Goal: Communication & Community: Answer question/provide support

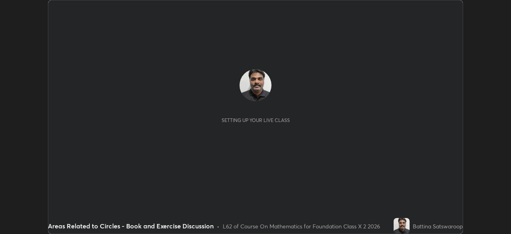
scroll to position [234, 511]
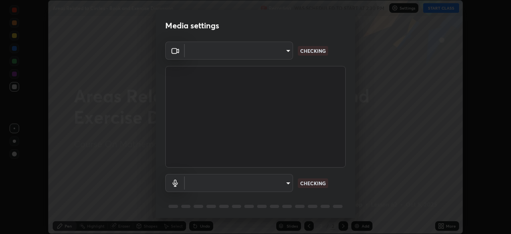
type input "3e25356f195e64551e879d1afeb1ef0f0a2c3c8c5562ca0bf2adaabd0d8e470d"
click at [284, 181] on body "Erase all Areas Related to Circles - Book and Exercise Discussion Recording WAS…" at bounding box center [255, 117] width 511 height 234
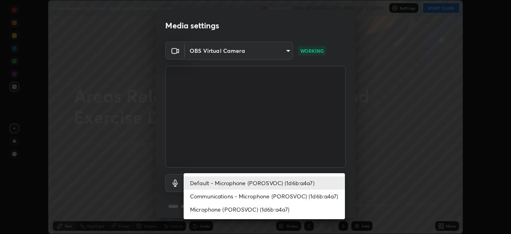
click at [285, 190] on li "Communications - Microphone (POROSVOC) (1d6b:a4a7)" at bounding box center [264, 195] width 161 height 13
type input "communications"
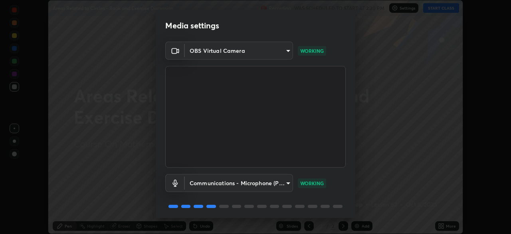
scroll to position [28, 0]
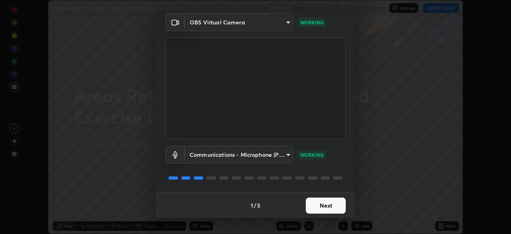
click at [326, 205] on button "Next" at bounding box center [326, 205] width 40 height 16
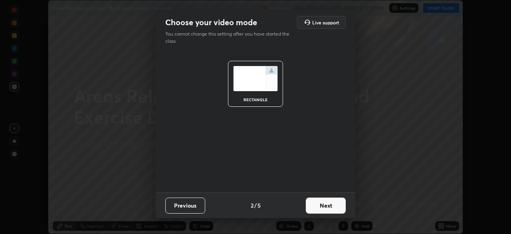
scroll to position [0, 0]
click at [327, 204] on button "Next" at bounding box center [326, 205] width 40 height 16
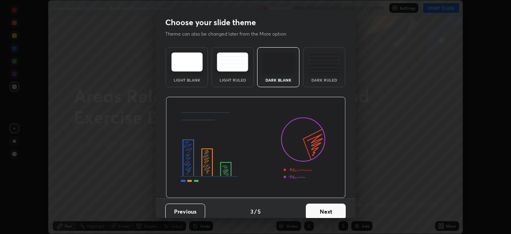
click at [326, 204] on button "Next" at bounding box center [326, 211] width 40 height 16
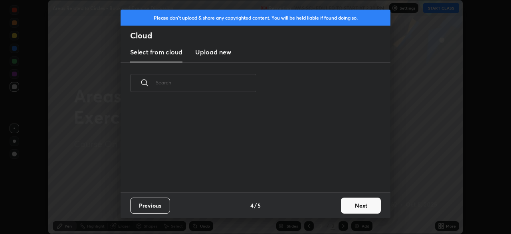
click at [324, 206] on div "Previous 4 / 5 Next" at bounding box center [256, 205] width 270 height 26
click at [356, 206] on button "Next" at bounding box center [361, 205] width 40 height 16
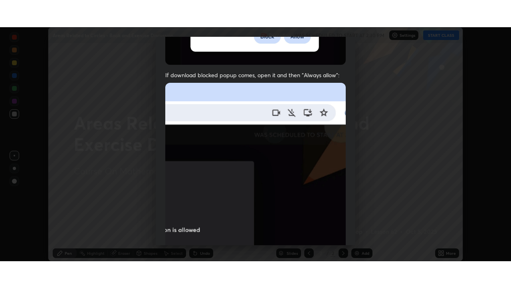
scroll to position [191, 0]
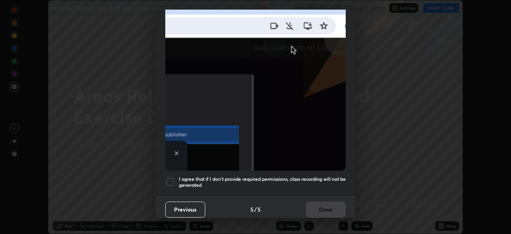
click at [310, 178] on h5 "I agree that if I don't provide required permissions, class recording will not …" at bounding box center [262, 182] width 167 height 12
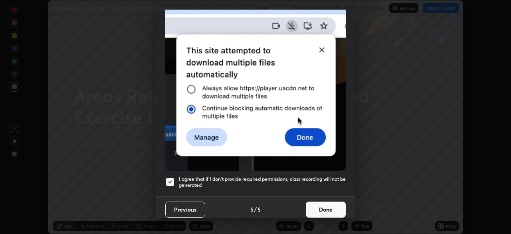
click at [332, 208] on button "Done" at bounding box center [326, 209] width 40 height 16
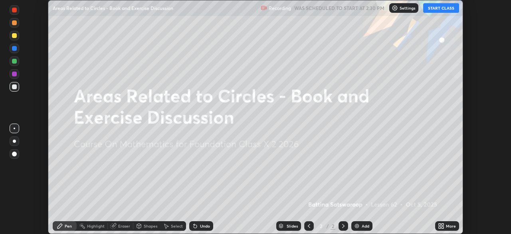
click at [363, 225] on div "Add" at bounding box center [366, 226] width 8 height 4
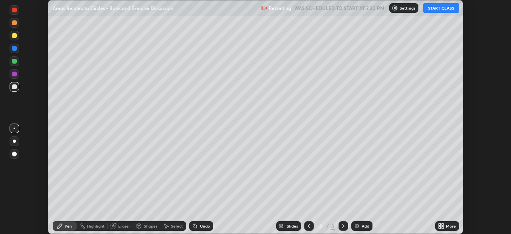
click at [447, 226] on div "More" at bounding box center [451, 226] width 10 height 4
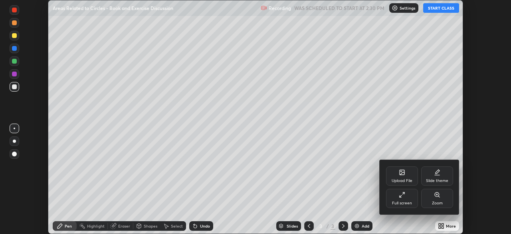
click at [403, 201] on div "Full screen" at bounding box center [402, 203] width 20 height 4
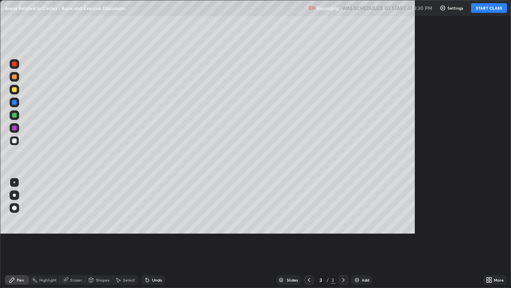
scroll to position [288, 511]
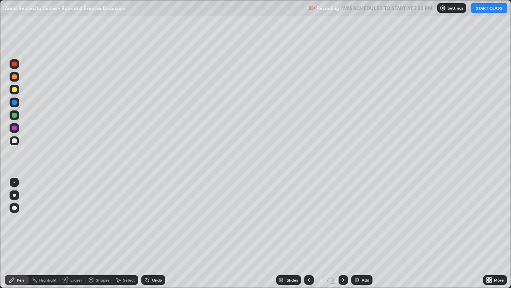
click at [493, 7] on button "START CLASS" at bounding box center [489, 8] width 36 height 10
click at [101, 233] on div "Shapes" at bounding box center [103, 280] width 14 height 4
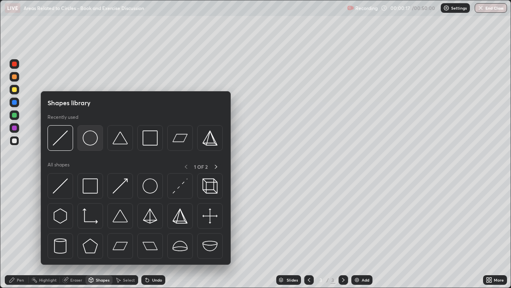
click at [88, 141] on img at bounding box center [90, 137] width 15 height 15
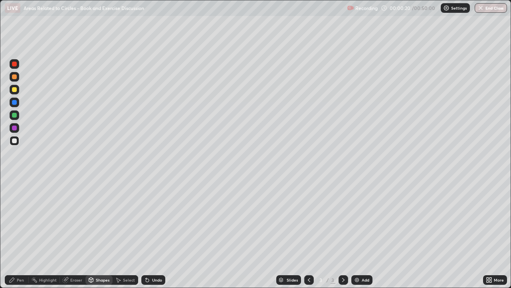
click at [15, 90] on div at bounding box center [14, 89] width 5 height 5
click at [98, 233] on div "Shapes" at bounding box center [98, 280] width 27 height 10
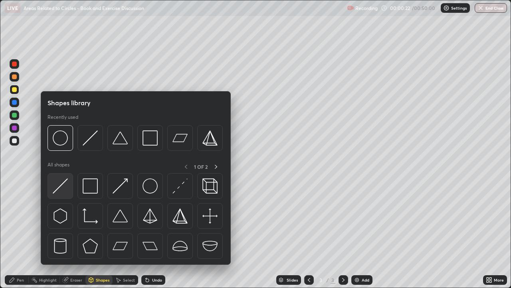
click at [61, 186] on img at bounding box center [60, 185] width 15 height 15
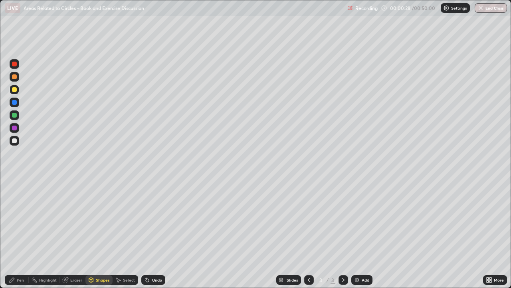
click at [20, 233] on div "Pen" at bounding box center [20, 280] width 7 height 4
click at [13, 129] on div at bounding box center [14, 127] width 5 height 5
click at [14, 90] on div at bounding box center [14, 89] width 5 height 5
click at [359, 233] on img at bounding box center [357, 279] width 6 height 6
click at [97, 233] on div "Shapes" at bounding box center [98, 280] width 27 height 10
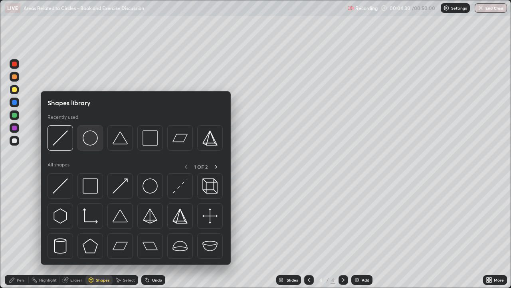
click at [91, 143] on img at bounding box center [90, 137] width 15 height 15
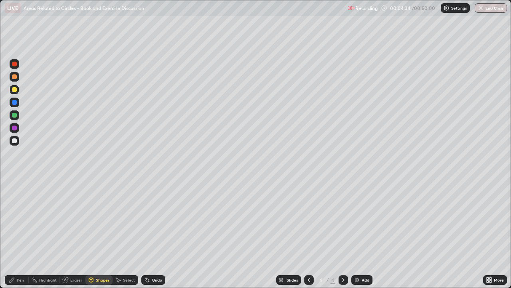
click at [91, 233] on icon at bounding box center [91, 278] width 4 height 1
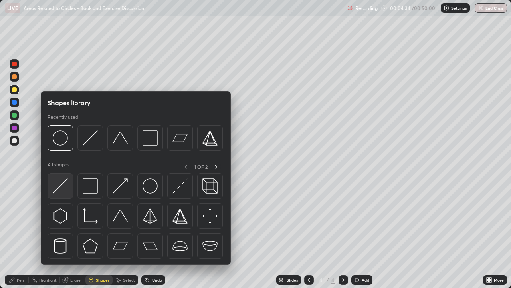
click at [62, 185] on img at bounding box center [60, 185] width 15 height 15
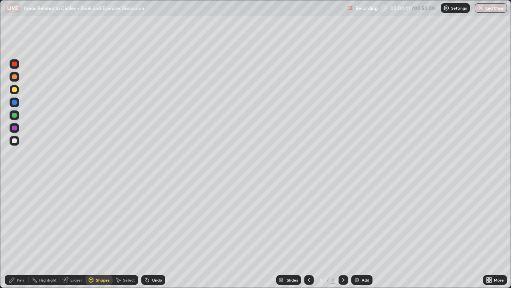
click at [18, 233] on div "Pen" at bounding box center [20, 280] width 7 height 4
click at [16, 141] on div at bounding box center [14, 140] width 5 height 5
click at [77, 233] on div "Eraser" at bounding box center [73, 280] width 26 height 10
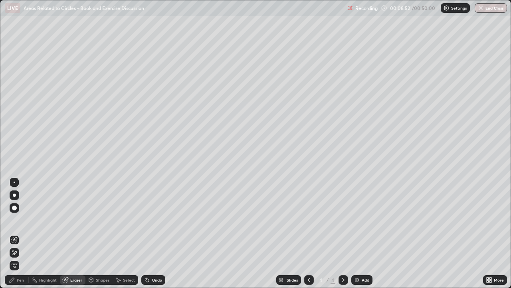
click at [14, 233] on span "Erase all" at bounding box center [14, 265] width 9 height 5
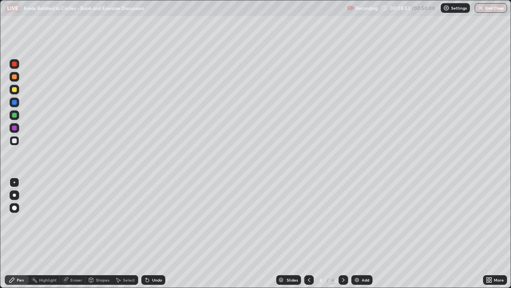
click at [11, 233] on icon at bounding box center [12, 279] width 5 height 5
click at [14, 91] on div at bounding box center [14, 89] width 5 height 5
click at [363, 233] on div "Add" at bounding box center [366, 280] width 8 height 4
click at [97, 233] on div "Shapes" at bounding box center [103, 280] width 14 height 4
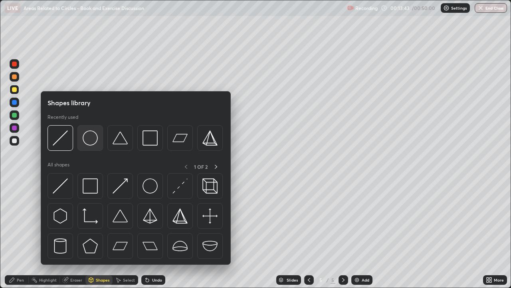
click at [87, 139] on img at bounding box center [90, 137] width 15 height 15
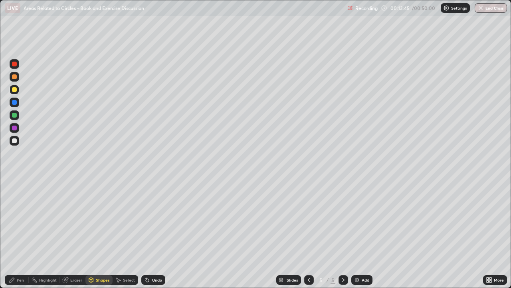
click at [91, 233] on icon at bounding box center [91, 278] width 4 height 1
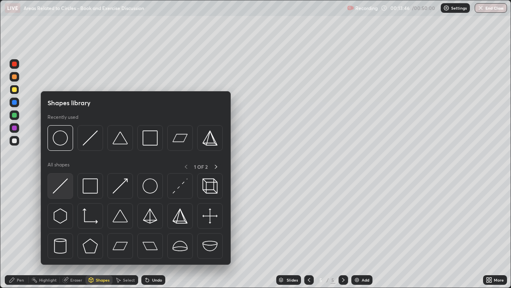
click at [61, 186] on img at bounding box center [60, 185] width 15 height 15
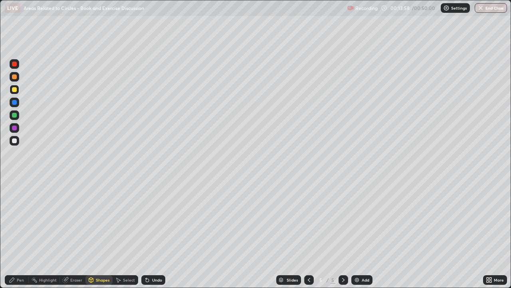
click at [18, 233] on div "Pen" at bounding box center [20, 280] width 7 height 4
click at [364, 233] on div "Add" at bounding box center [366, 280] width 8 height 4
click at [14, 89] on div at bounding box center [14, 89] width 5 height 5
click at [15, 89] on div at bounding box center [14, 89] width 5 height 5
click at [99, 233] on div "Shapes" at bounding box center [98, 280] width 27 height 10
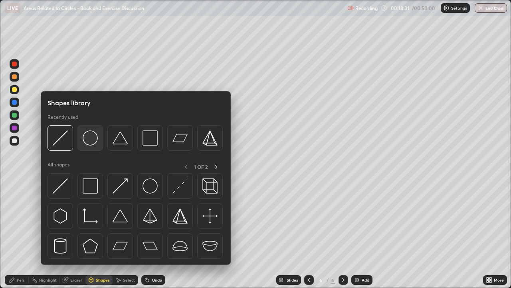
click at [91, 145] on div at bounding box center [91, 138] width 26 height 26
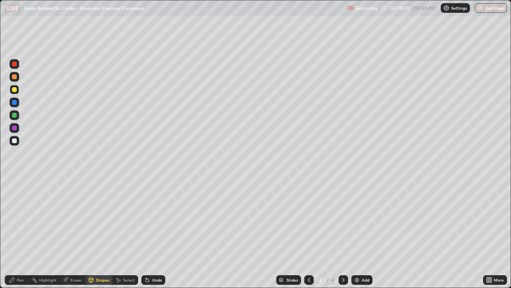
click at [99, 233] on div "Shapes" at bounding box center [103, 280] width 14 height 4
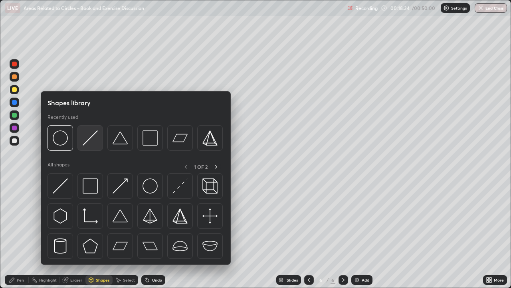
click at [88, 140] on img at bounding box center [90, 137] width 15 height 15
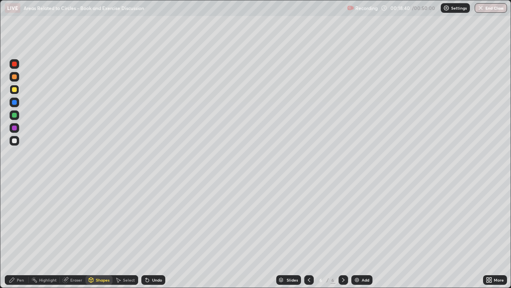
click at [21, 233] on div "Pen" at bounding box center [20, 280] width 7 height 4
click at [363, 233] on div "Add" at bounding box center [362, 280] width 21 height 10
click at [96, 233] on div "Shapes" at bounding box center [103, 280] width 14 height 4
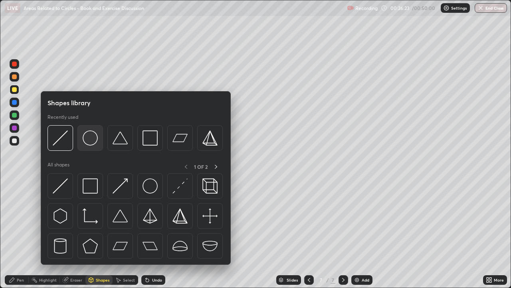
click at [90, 143] on img at bounding box center [90, 137] width 15 height 15
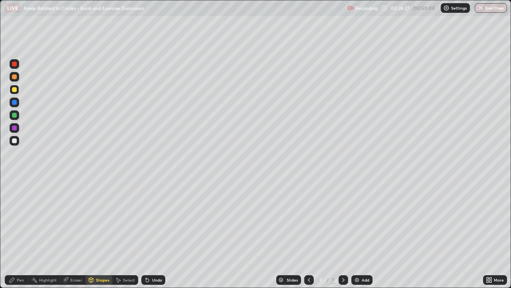
click at [103, 233] on div "Shapes" at bounding box center [103, 280] width 14 height 4
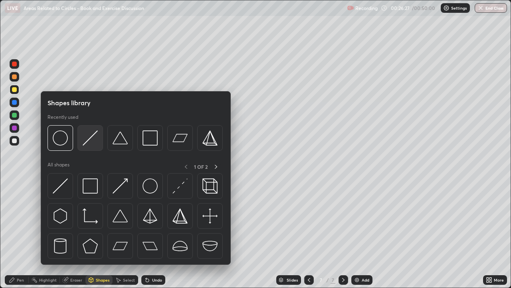
click at [90, 140] on img at bounding box center [90, 137] width 15 height 15
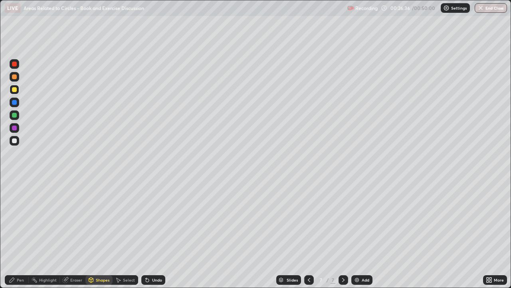
click at [20, 233] on div "Pen" at bounding box center [20, 280] width 7 height 4
click at [14, 141] on div at bounding box center [14, 140] width 5 height 5
click at [149, 233] on icon at bounding box center [147, 279] width 6 height 6
click at [149, 233] on div "Undo" at bounding box center [153, 280] width 24 height 10
click at [153, 233] on div "Undo" at bounding box center [157, 280] width 10 height 4
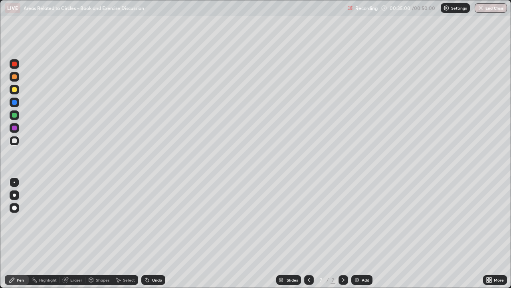
click at [360, 233] on div "Add" at bounding box center [362, 280] width 21 height 10
click at [308, 233] on icon at bounding box center [309, 279] width 6 height 6
click at [366, 233] on div "Add" at bounding box center [366, 280] width 8 height 4
click at [363, 233] on div "Add" at bounding box center [362, 280] width 21 height 10
click at [14, 90] on div at bounding box center [14, 89] width 5 height 5
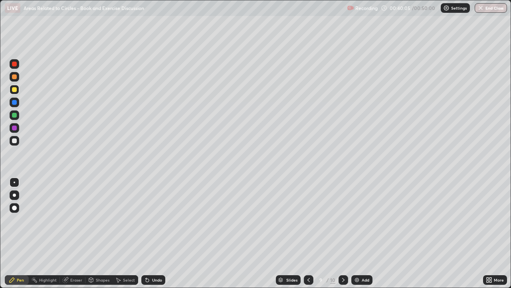
click at [73, 233] on div "Eraser" at bounding box center [76, 280] width 12 height 4
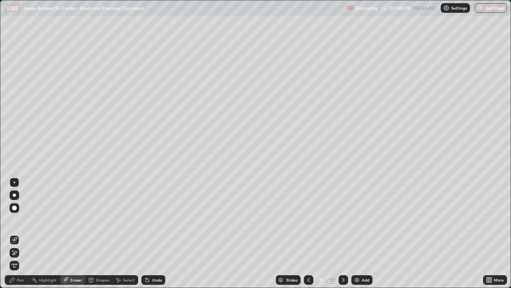
click at [24, 233] on div "Pen" at bounding box center [17, 280] width 24 height 10
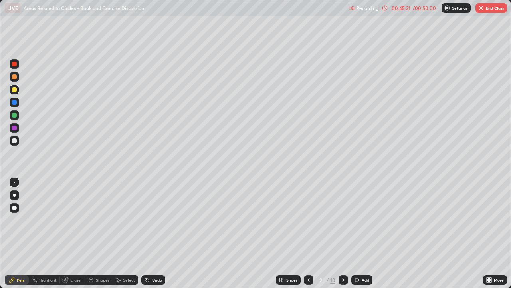
click at [421, 10] on div "/ 00:50:00" at bounding box center [424, 8] width 25 height 5
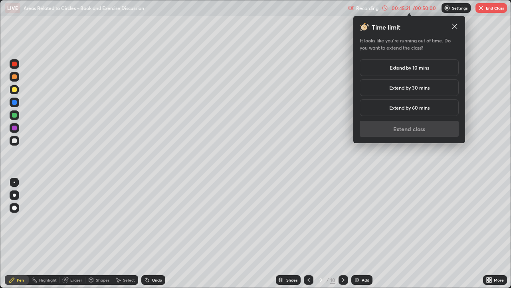
click at [419, 68] on h5 "Extend by 10 mins" at bounding box center [410, 67] width 40 height 7
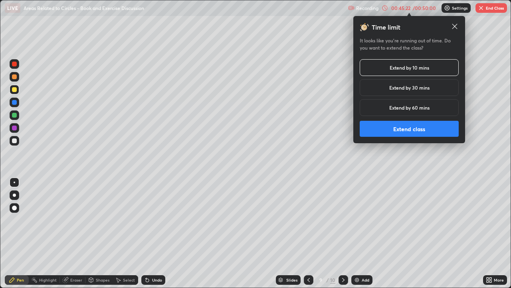
click at [408, 125] on button "Extend class" at bounding box center [409, 129] width 99 height 16
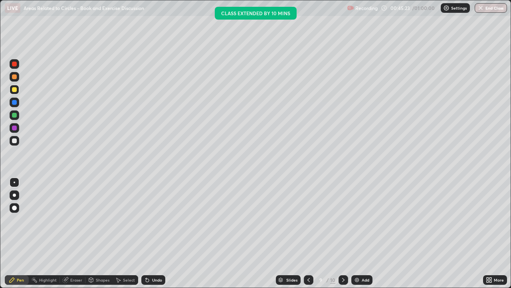
click at [362, 233] on div "Add" at bounding box center [366, 280] width 8 height 4
click at [97, 233] on div "Shapes" at bounding box center [103, 280] width 14 height 4
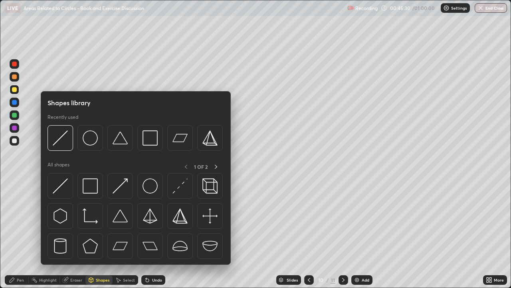
click at [307, 233] on icon at bounding box center [309, 279] width 6 height 6
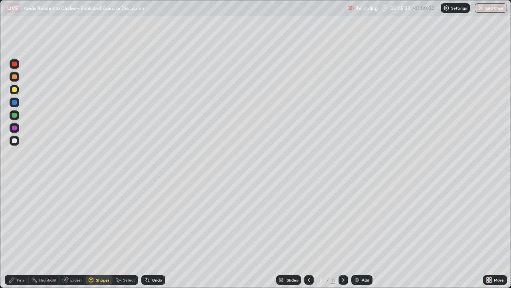
click at [343, 233] on icon at bounding box center [343, 279] width 6 height 6
click at [103, 233] on div "Shapes" at bounding box center [103, 280] width 14 height 4
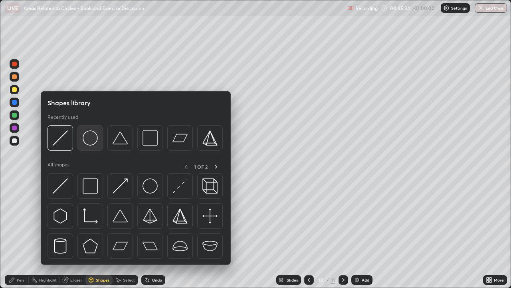
click at [93, 139] on img at bounding box center [90, 137] width 15 height 15
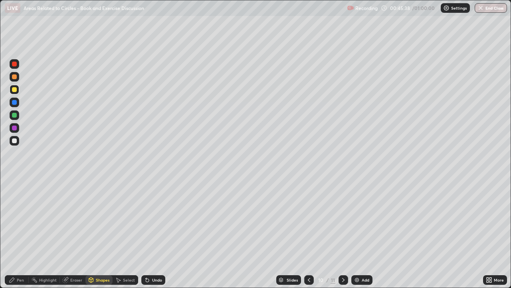
click at [22, 233] on div "Pen" at bounding box center [20, 280] width 7 height 4
click at [95, 233] on div "Shapes" at bounding box center [98, 280] width 27 height 10
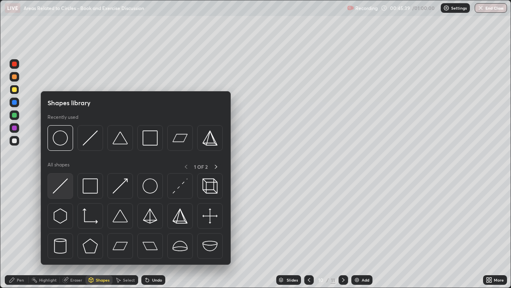
click at [63, 188] on img at bounding box center [60, 185] width 15 height 15
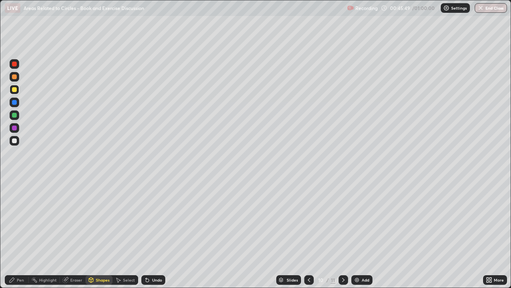
click at [17, 233] on div "Pen" at bounding box center [20, 280] width 7 height 4
click at [308, 233] on icon at bounding box center [309, 279] width 6 height 6
click at [343, 233] on icon at bounding box center [343, 279] width 6 height 6
click at [494, 10] on button "End Class" at bounding box center [491, 8] width 32 height 10
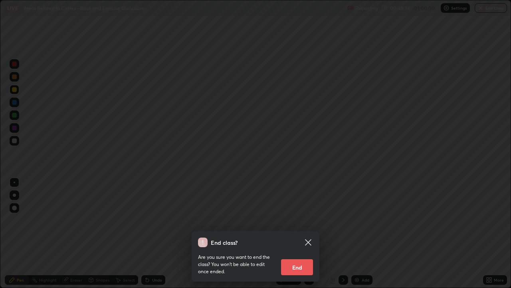
click at [304, 233] on button "End" at bounding box center [297, 267] width 32 height 16
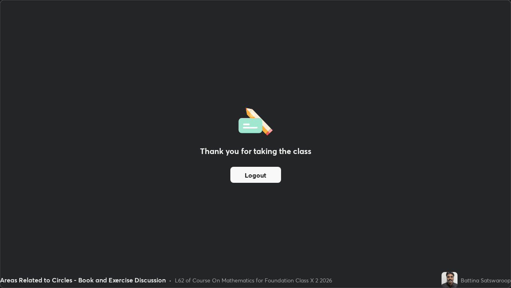
click at [265, 170] on button "Logout" at bounding box center [256, 175] width 51 height 16
